Goal: Task Accomplishment & Management: Manage account settings

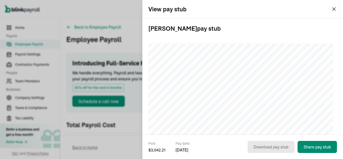
scroll to position [142, 0]
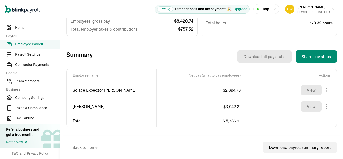
click at [41, 43] on span "Employee Payroll" at bounding box center [37, 44] width 45 height 5
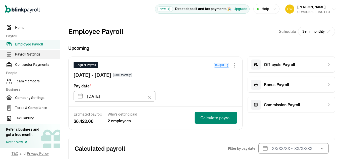
click at [29, 57] on link "Payroll Settings" at bounding box center [30, 54] width 60 height 9
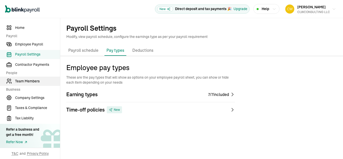
click at [33, 84] on span "Team Members" at bounding box center [37, 81] width 45 height 5
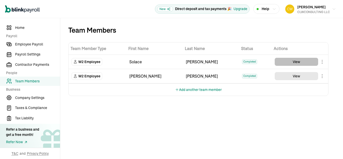
click at [291, 63] on button "View" at bounding box center [296, 62] width 43 height 8
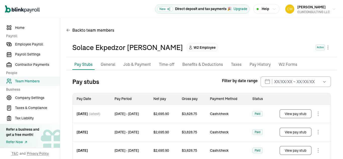
click at [142, 63] on p "Job & Payment" at bounding box center [137, 64] width 28 height 7
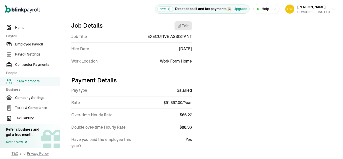
scroll to position [59, 0]
